Goal: Task Accomplishment & Management: Use online tool/utility

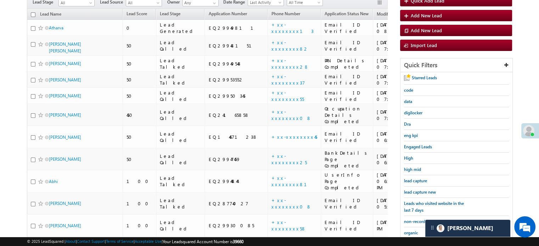
scroll to position [10, 0]
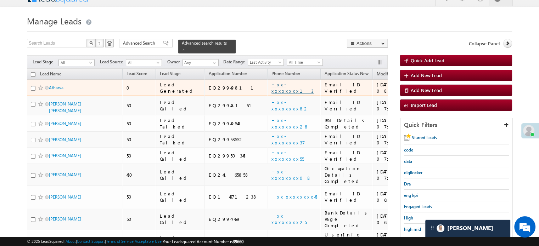
click at [271, 84] on link "+xx-xxxxxxxx13" at bounding box center [292, 88] width 42 height 12
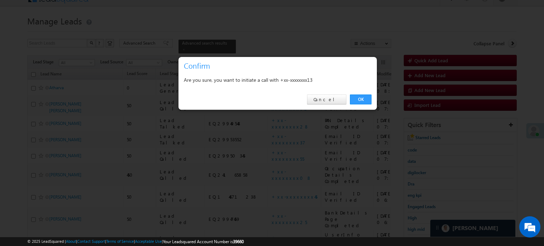
click at [360, 100] on link "OK" at bounding box center [361, 100] width 22 height 10
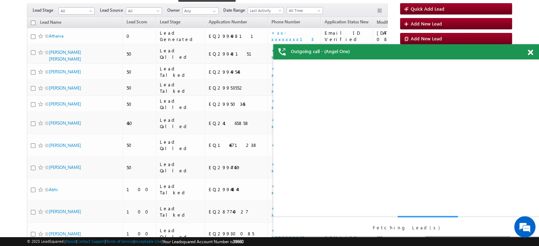
scroll to position [0, 0]
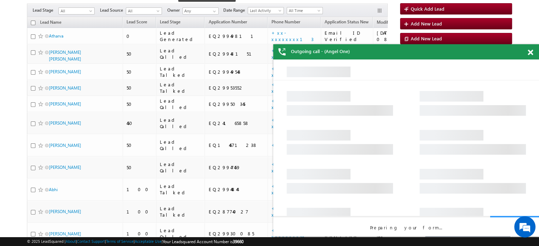
click at [531, 51] on span at bounding box center [530, 53] width 5 height 6
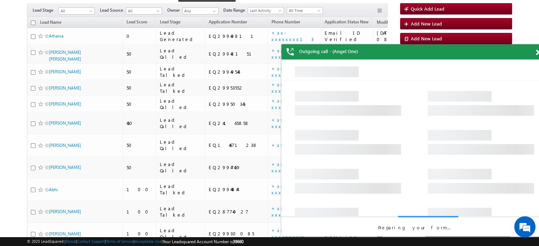
click at [531, 51] on div "Outgoing call - (Angel One)" at bounding box center [414, 51] width 266 height 15
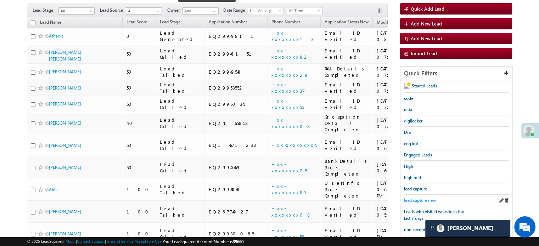
click at [422, 198] on span "lead capture new" at bounding box center [420, 200] width 32 height 5
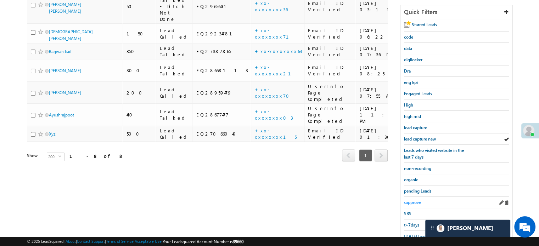
scroll to position [152, 0]
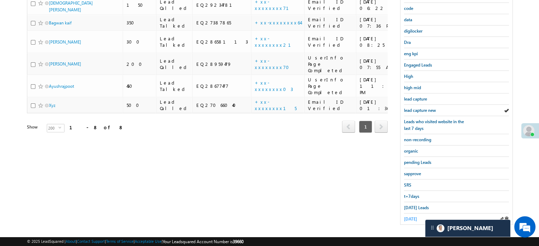
click at [416, 218] on span "[DATE]" at bounding box center [410, 219] width 13 height 5
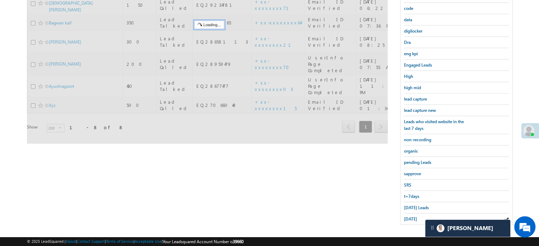
click at [416, 218] on span "[DATE]" at bounding box center [410, 219] width 13 height 5
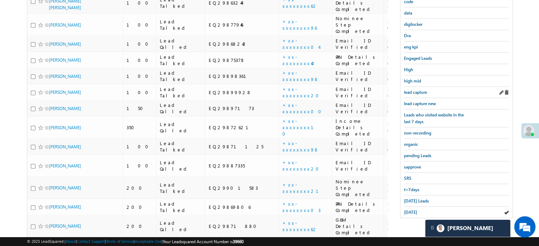
scroll to position [88, 0]
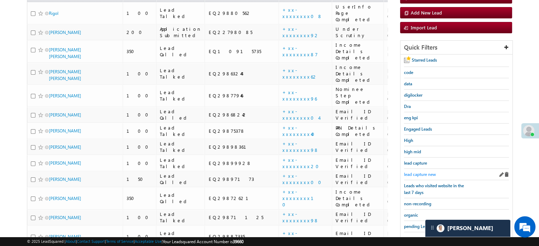
click at [425, 172] on span "lead capture new" at bounding box center [420, 174] width 32 height 5
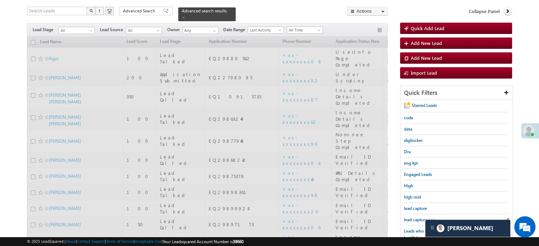
scroll to position [0, 0]
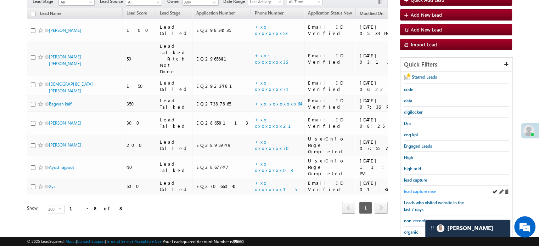
click at [415, 190] on span "lead capture new" at bounding box center [420, 191] width 32 height 5
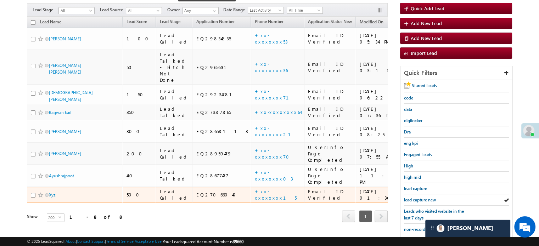
scroll to position [71, 0]
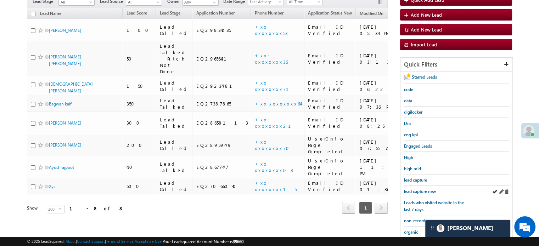
click at [422, 186] on div "lead capture new" at bounding box center [456, 191] width 105 height 11
click at [421, 189] on span "lead capture new" at bounding box center [420, 191] width 32 height 5
click at [415, 188] on link "lead capture new" at bounding box center [420, 191] width 32 height 7
